Goal: Navigation & Orientation: Find specific page/section

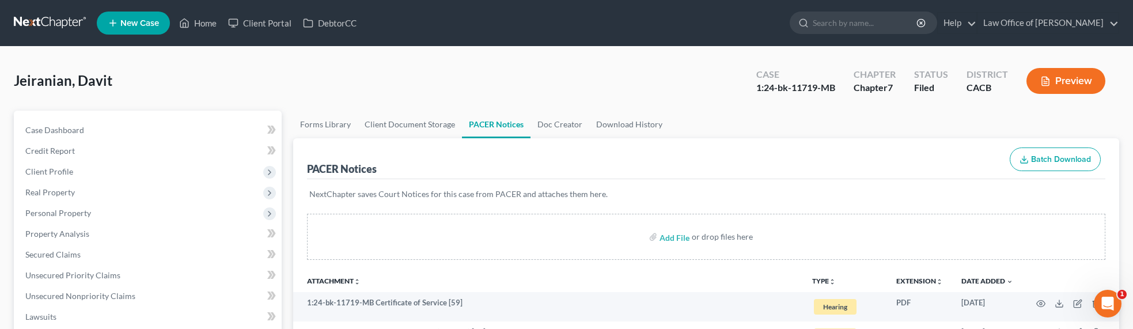
click at [38, 25] on link at bounding box center [51, 23] width 74 height 21
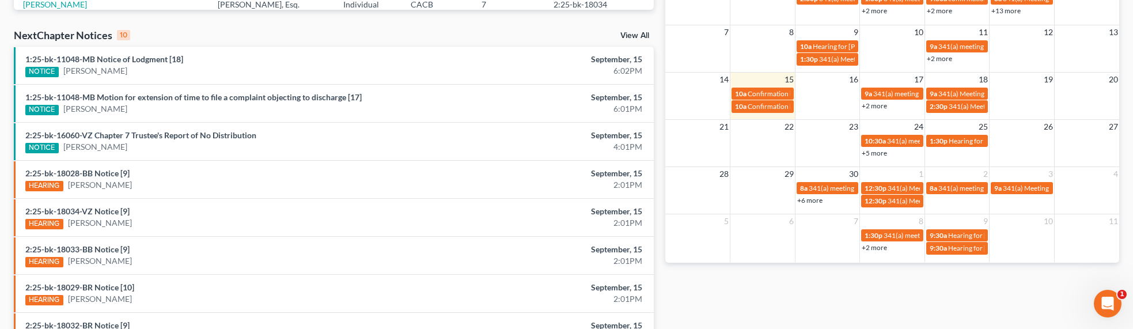
scroll to position [294, 0]
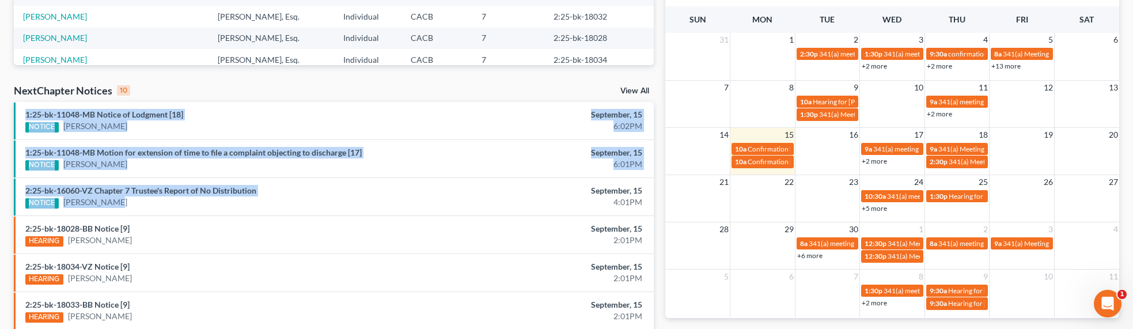
drag, startPoint x: 123, startPoint y: 202, endPoint x: 8, endPoint y: 109, distance: 147.9
click at [8, 109] on div "Recent Cases 15 View All Name unfold_more expand_more expand_less Attorney unfo…" at bounding box center [334, 133] width 652 height 734
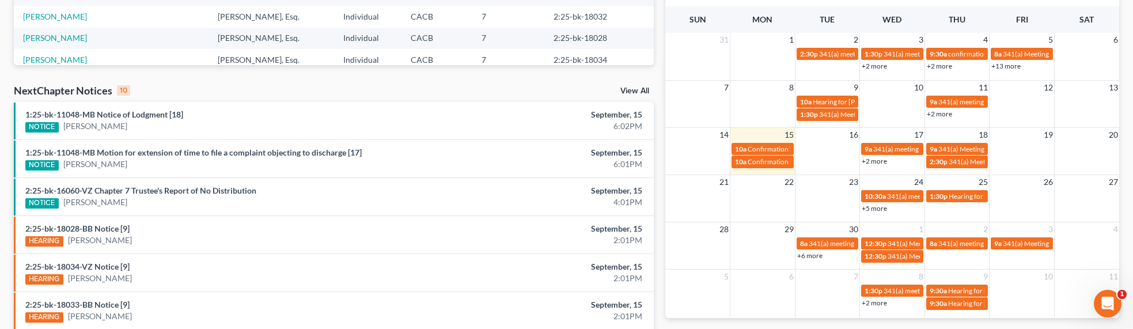
click at [175, 88] on div "NextChapter Notices 10 View All" at bounding box center [334, 93] width 640 height 18
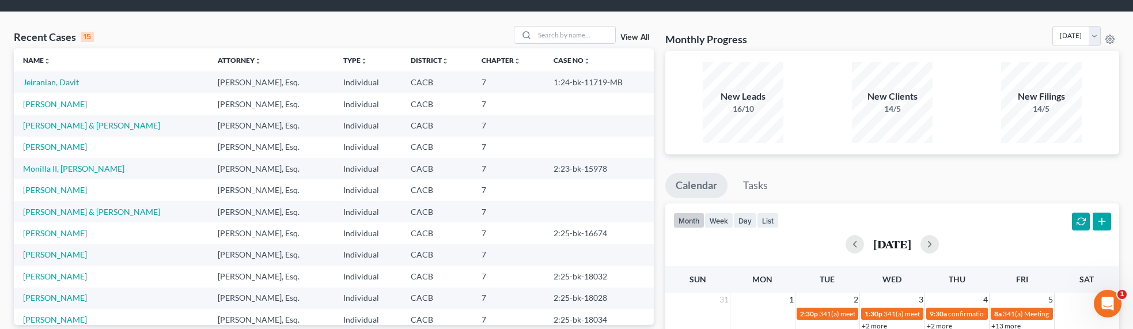
scroll to position [0, 0]
